Goal: Task Accomplishment & Management: Use online tool/utility

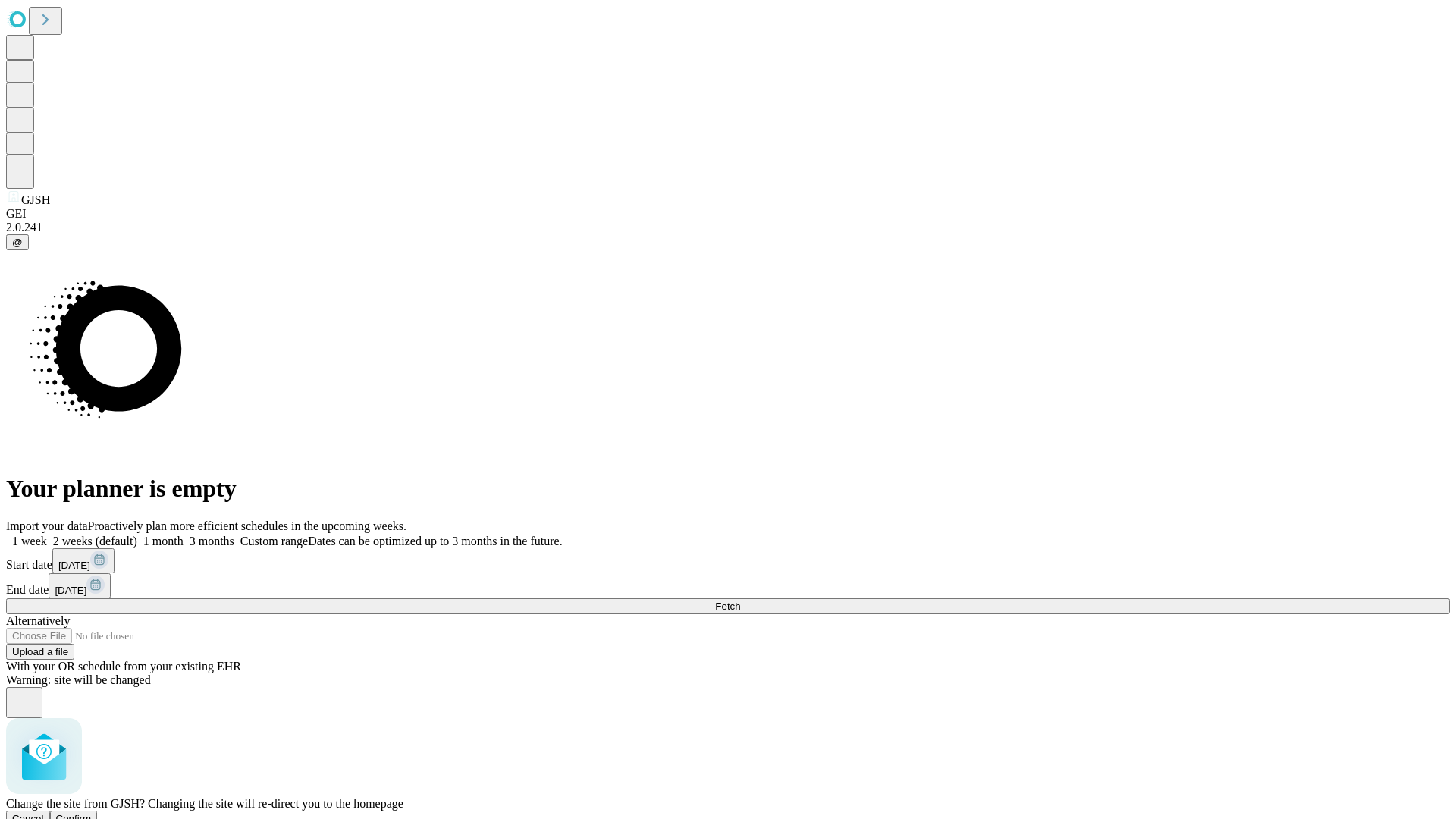
click at [92, 812] on span "Confirm" at bounding box center [74, 818] width 36 height 11
click at [184, 534] on label "1 month" at bounding box center [160, 541] width 46 height 13
click at [740, 600] on span "Fetch" at bounding box center [728, 606] width 25 height 11
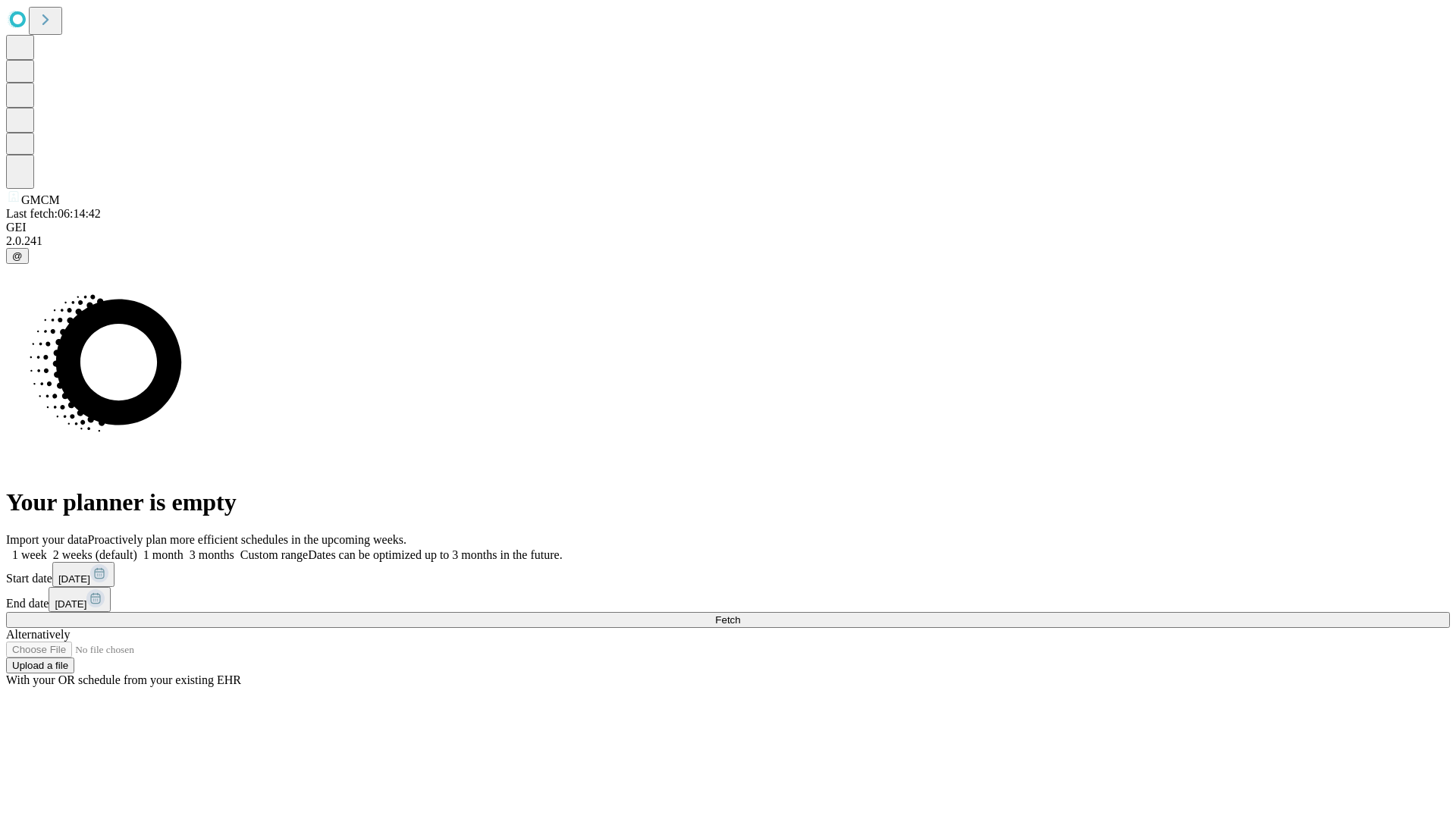
click at [184, 548] on label "1 month" at bounding box center [160, 555] width 46 height 13
click at [740, 614] on span "Fetch" at bounding box center [728, 619] width 25 height 11
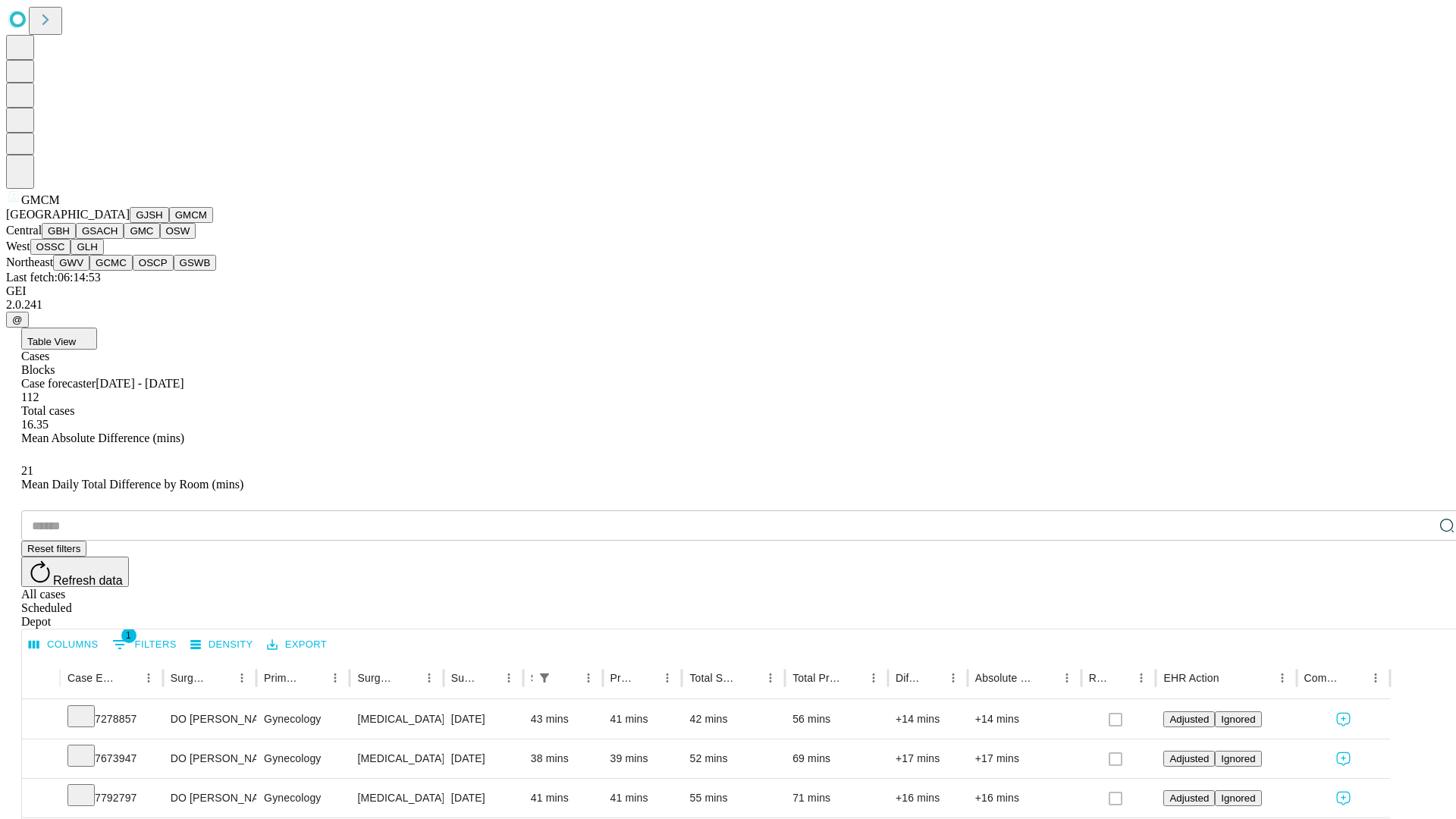
click at [76, 239] on button "GBH" at bounding box center [59, 230] width 34 height 16
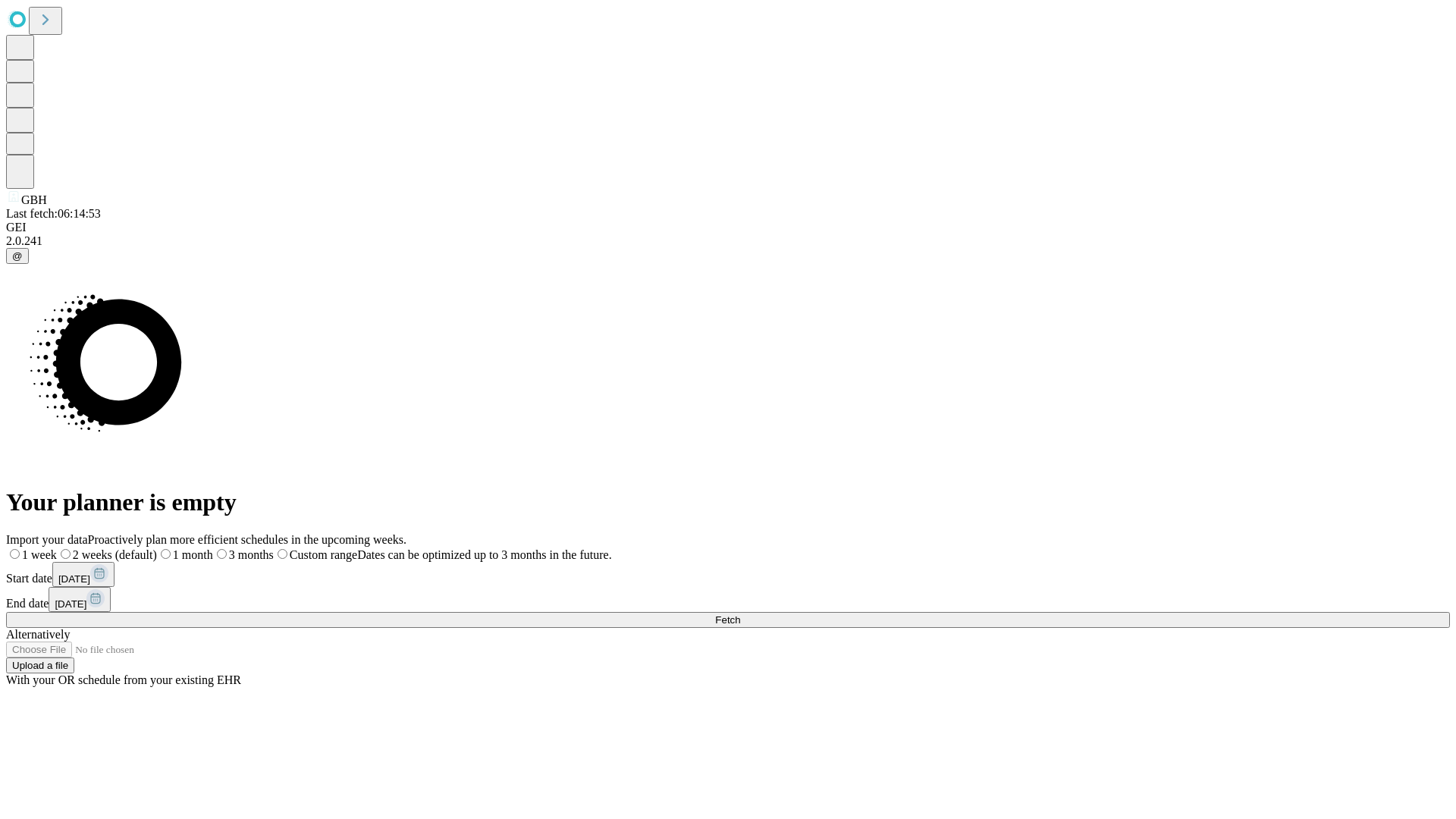
click at [213, 548] on label "1 month" at bounding box center [185, 555] width 56 height 13
click at [740, 614] on span "Fetch" at bounding box center [728, 619] width 25 height 11
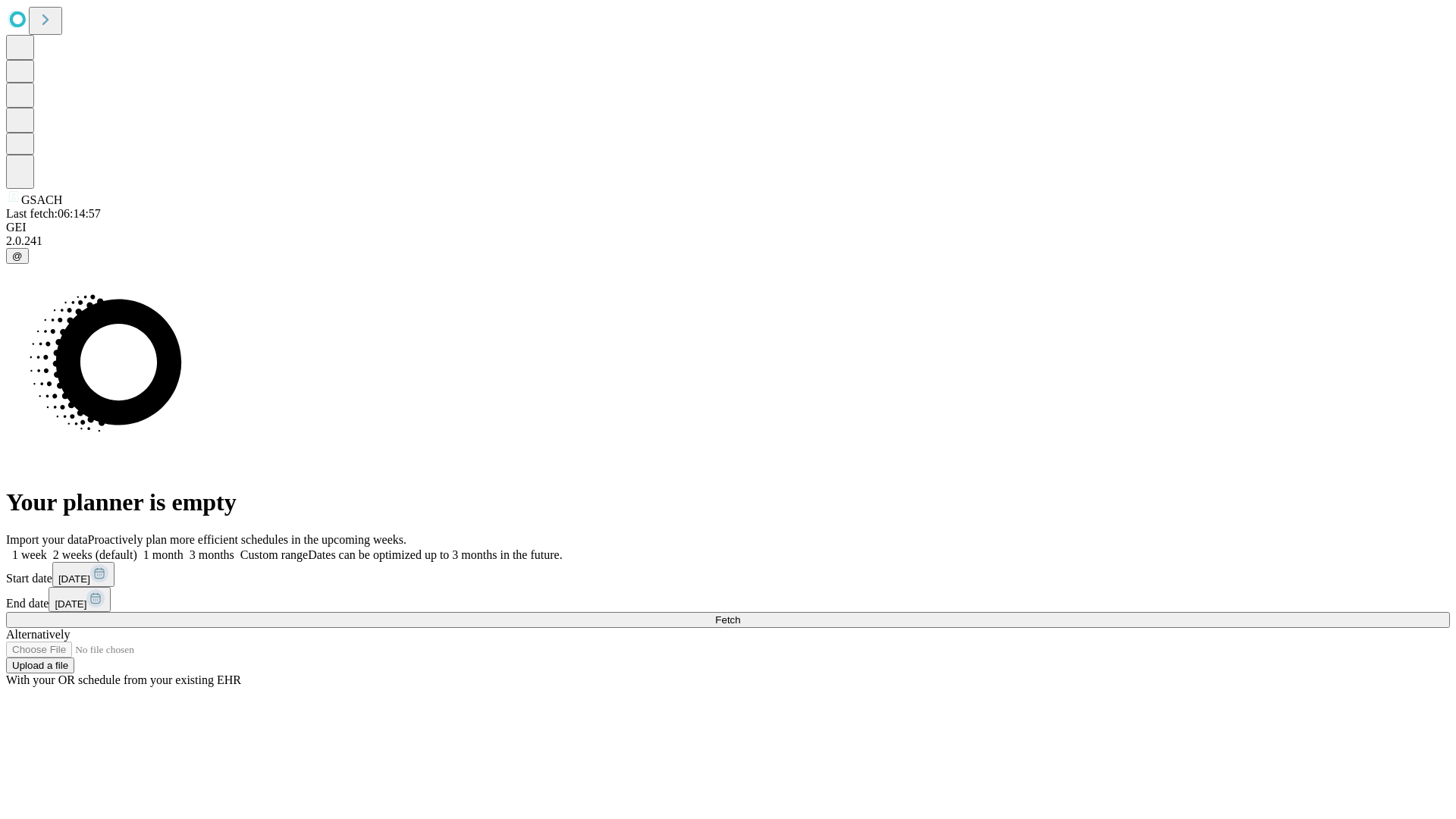
click at [184, 548] on label "1 month" at bounding box center [160, 555] width 46 height 13
click at [740, 614] on span "Fetch" at bounding box center [728, 619] width 25 height 11
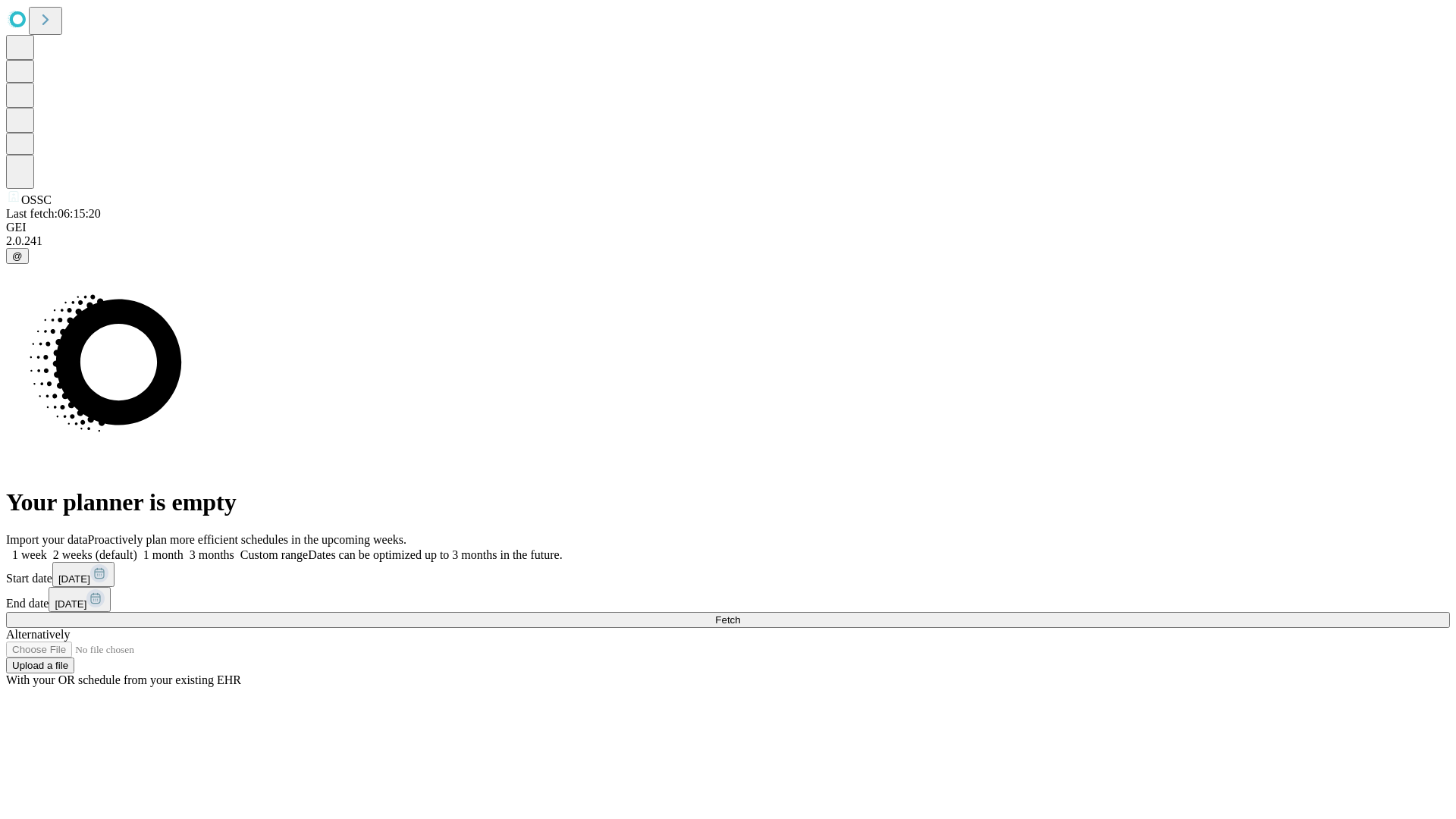
click at [184, 548] on label "1 month" at bounding box center [160, 555] width 46 height 13
click at [740, 614] on span "Fetch" at bounding box center [728, 619] width 25 height 11
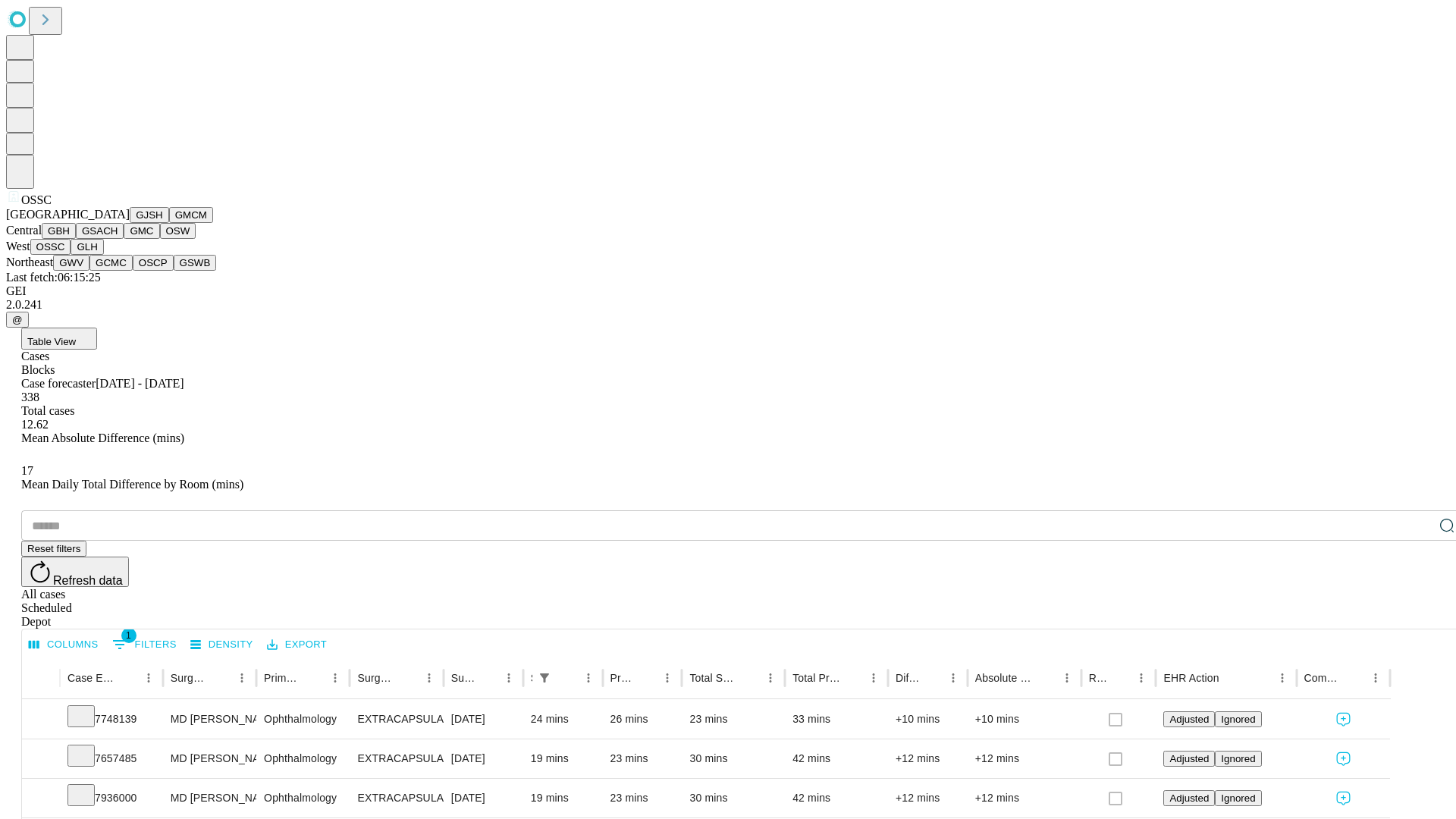
click at [103, 255] on button "GLH" at bounding box center [86, 246] width 32 height 16
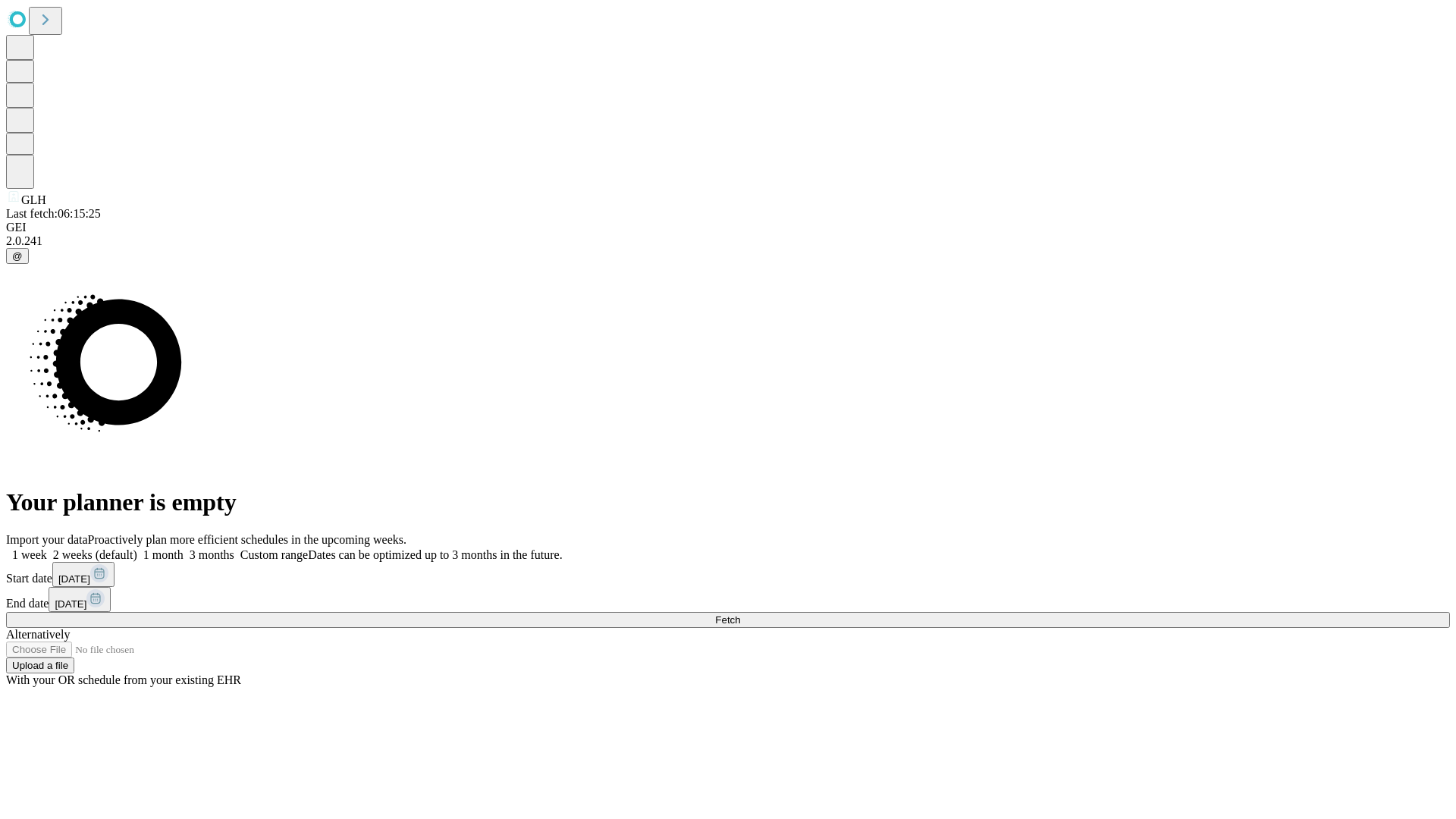
click at [184, 548] on label "1 month" at bounding box center [160, 555] width 46 height 13
click at [740, 614] on span "Fetch" at bounding box center [728, 619] width 25 height 11
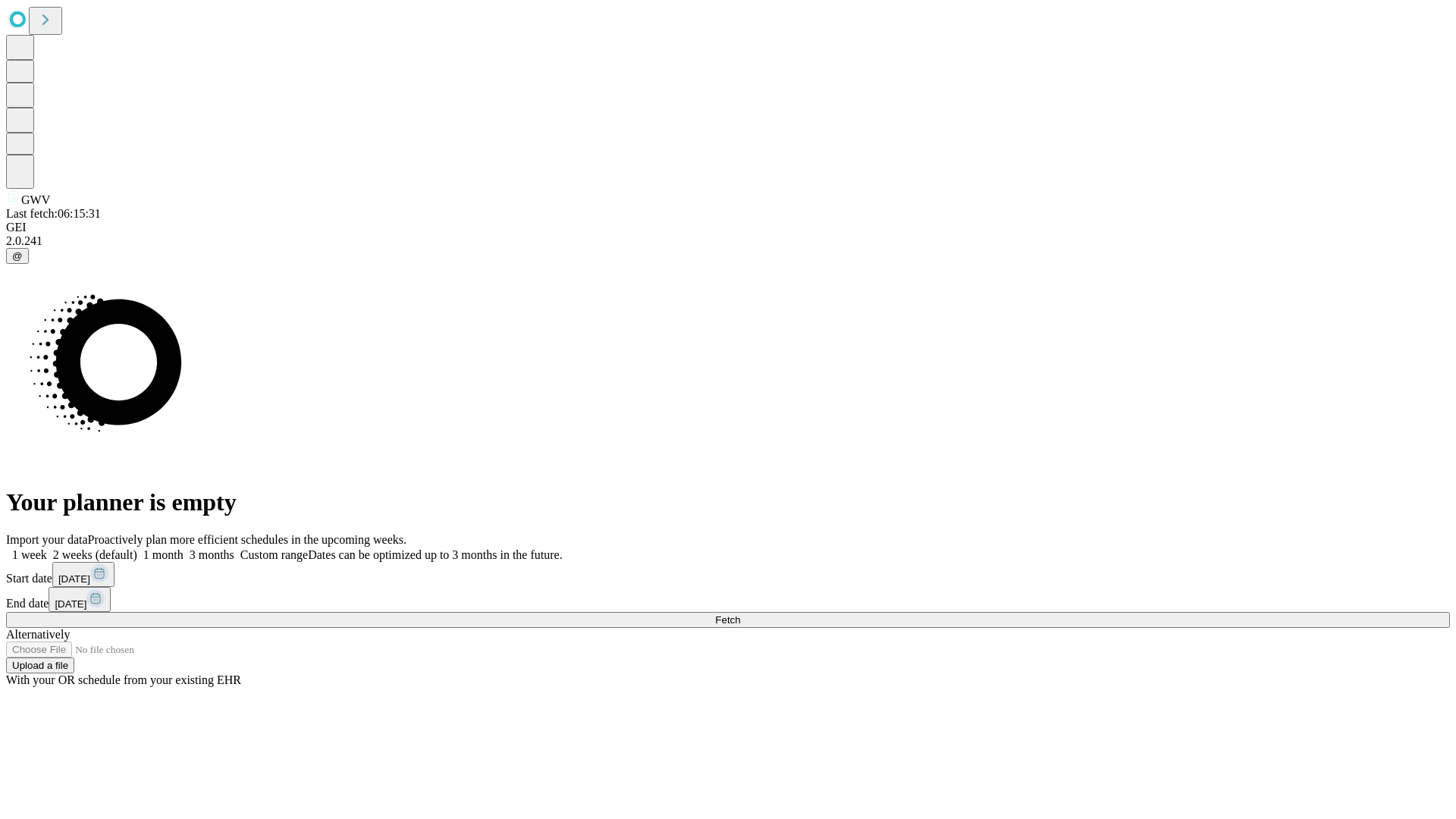
click at [184, 548] on label "1 month" at bounding box center [160, 555] width 46 height 13
click at [740, 614] on span "Fetch" at bounding box center [728, 619] width 25 height 11
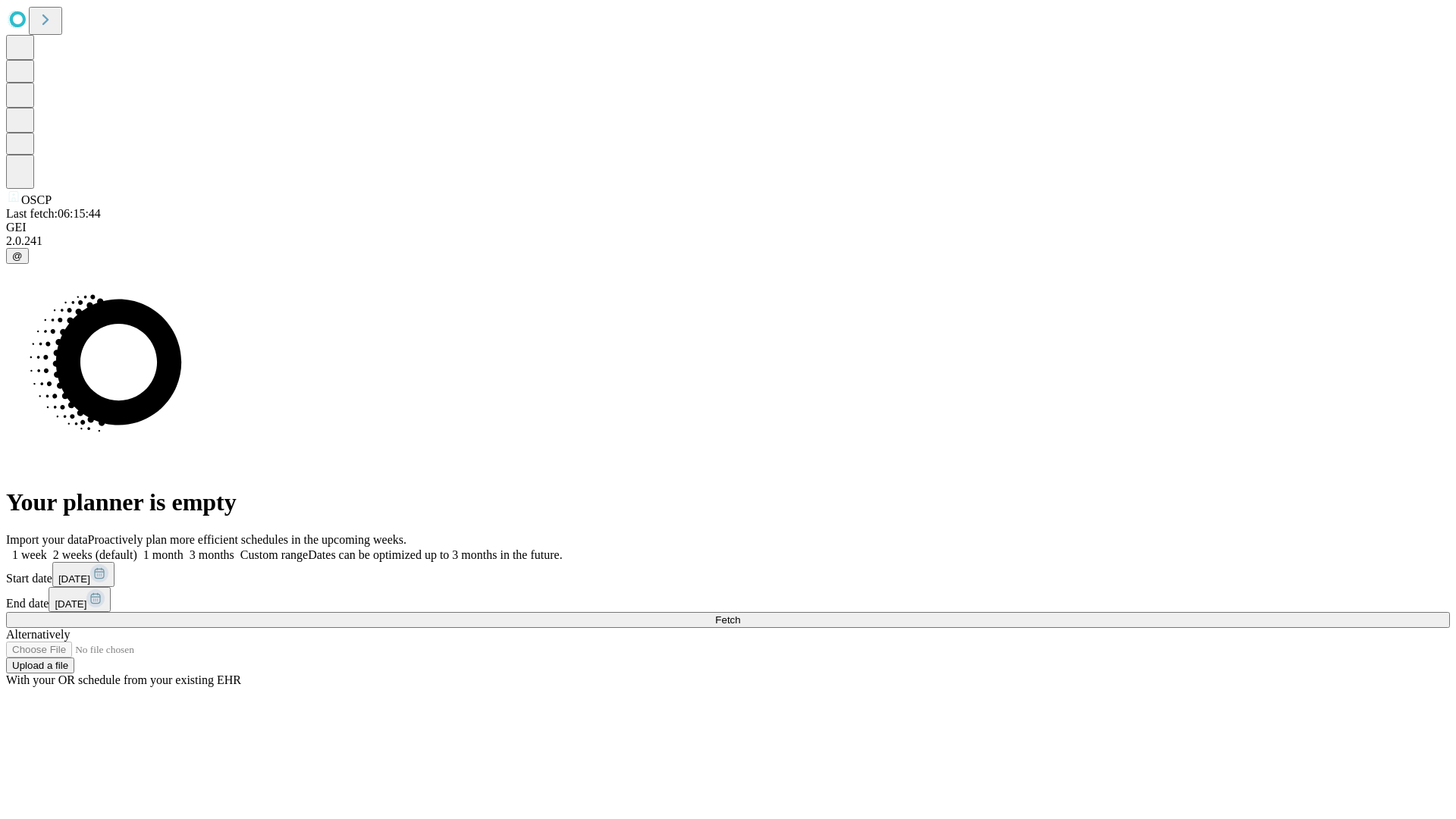
click at [184, 548] on label "1 month" at bounding box center [160, 555] width 46 height 13
click at [740, 614] on span "Fetch" at bounding box center [728, 619] width 25 height 11
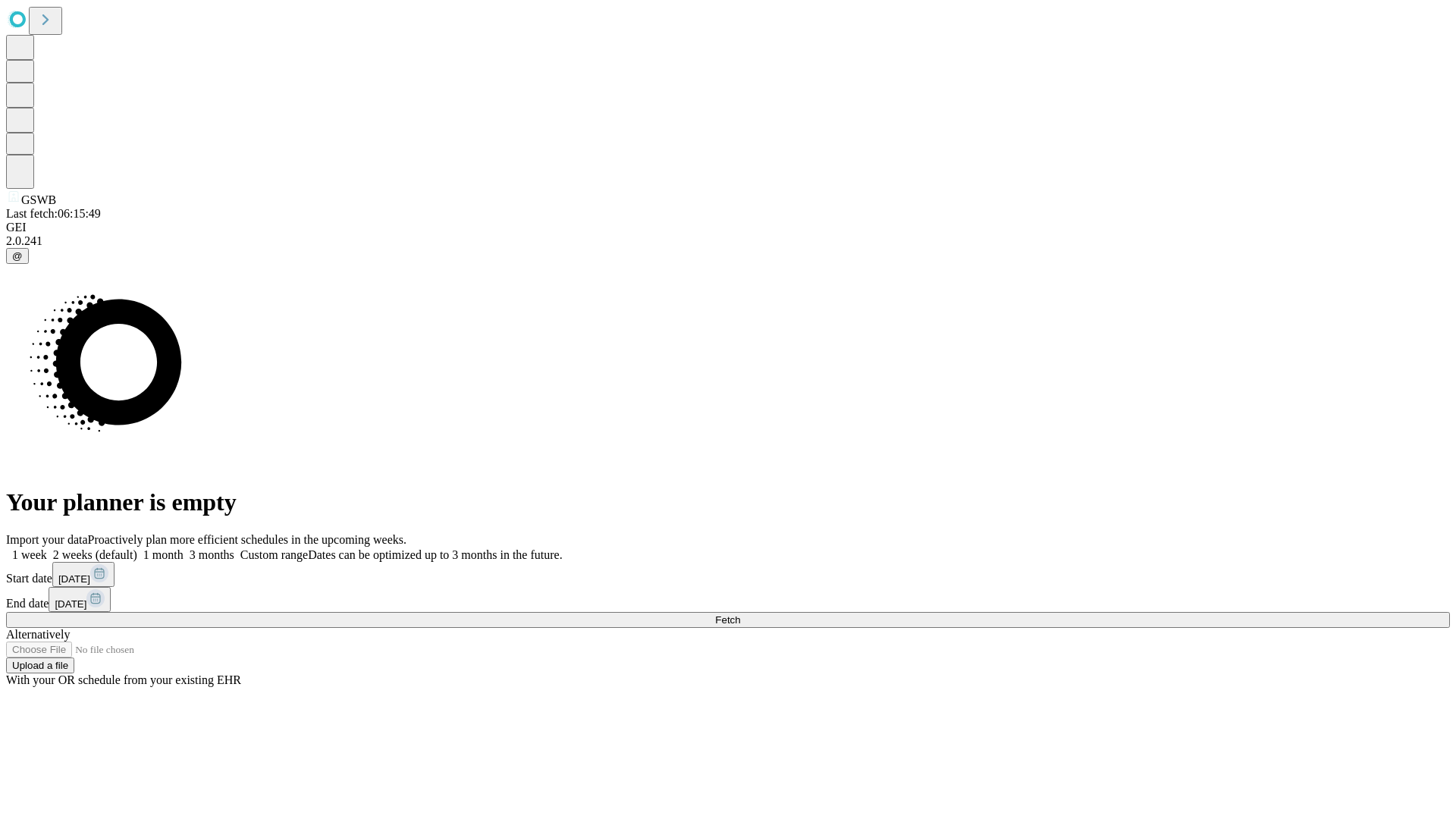
click at [184, 548] on label "1 month" at bounding box center [160, 555] width 46 height 13
click at [740, 614] on span "Fetch" at bounding box center [728, 619] width 25 height 11
